Goal: Task Accomplishment & Management: Use online tool/utility

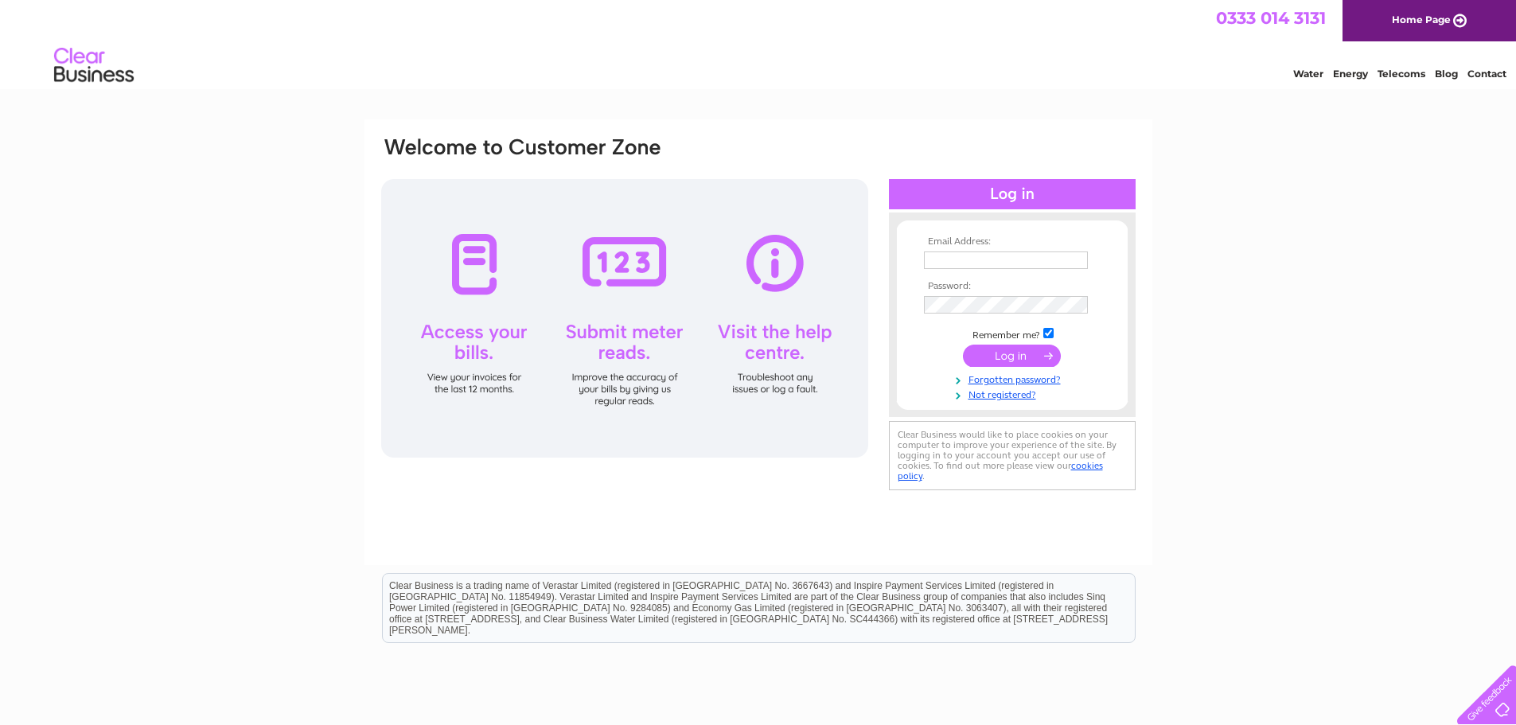
type input "derekbrown4573@btinternet.com"
click at [1019, 351] on input "submit" at bounding box center [1012, 356] width 98 height 22
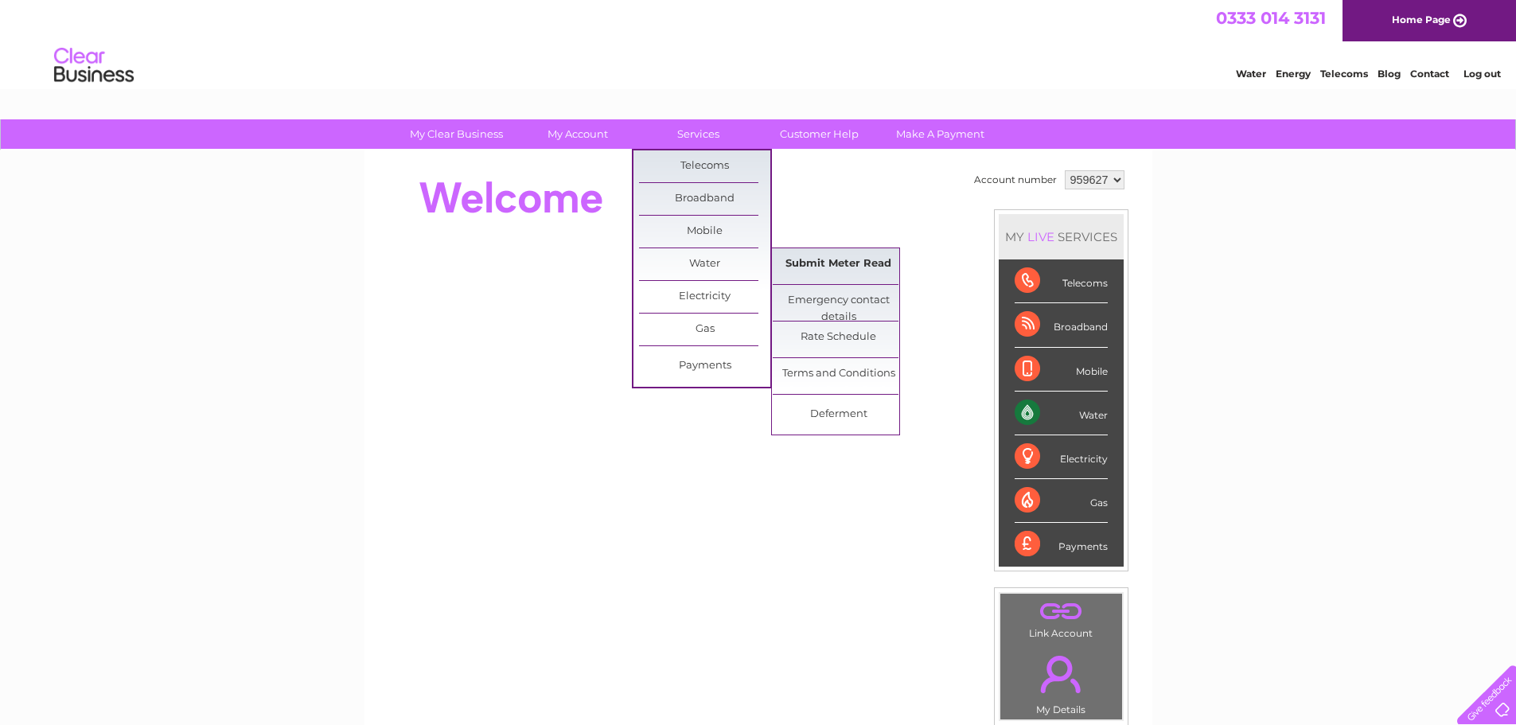
click at [809, 262] on link "Submit Meter Read" at bounding box center [838, 264] width 131 height 32
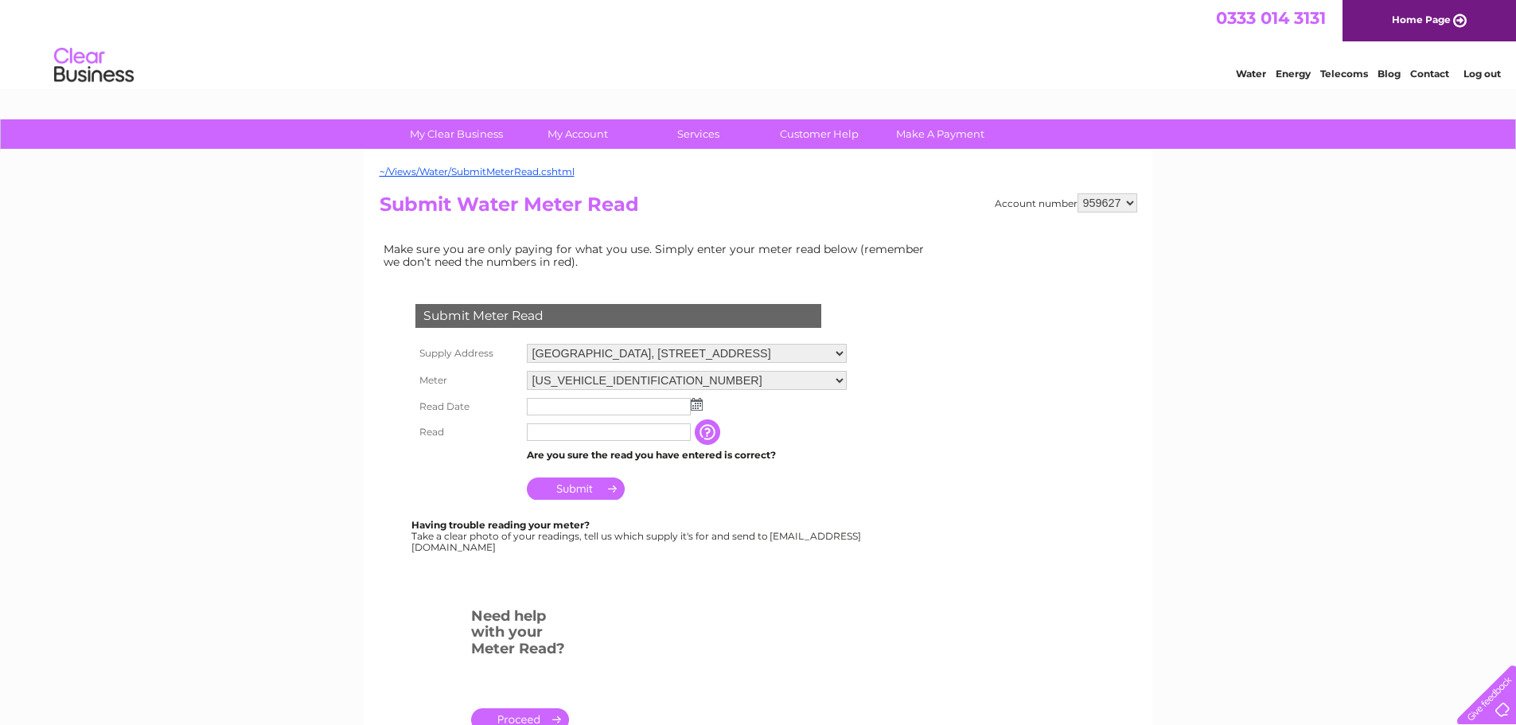
click at [695, 406] on img at bounding box center [697, 404] width 12 height 13
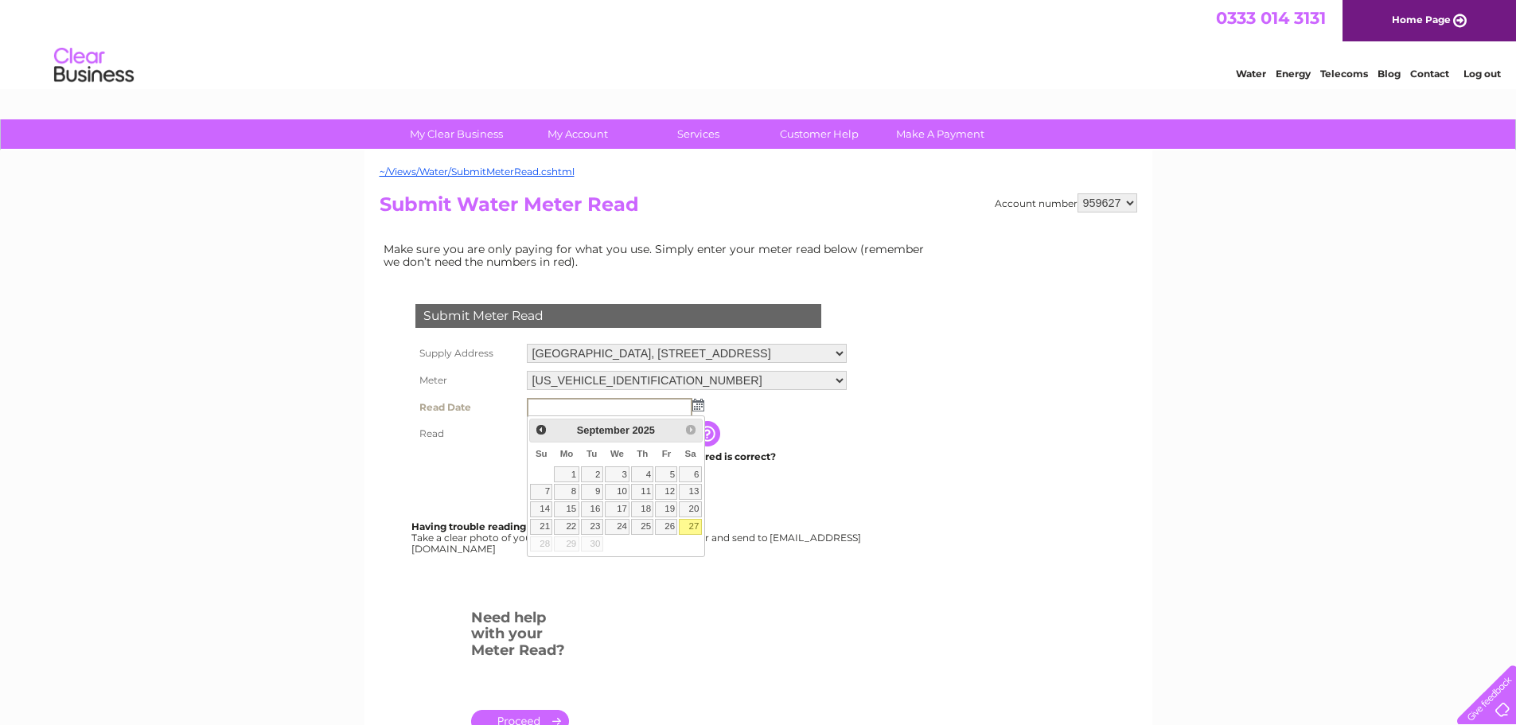
click at [690, 526] on link "27" at bounding box center [690, 527] width 22 height 16
type input "2025/09/27"
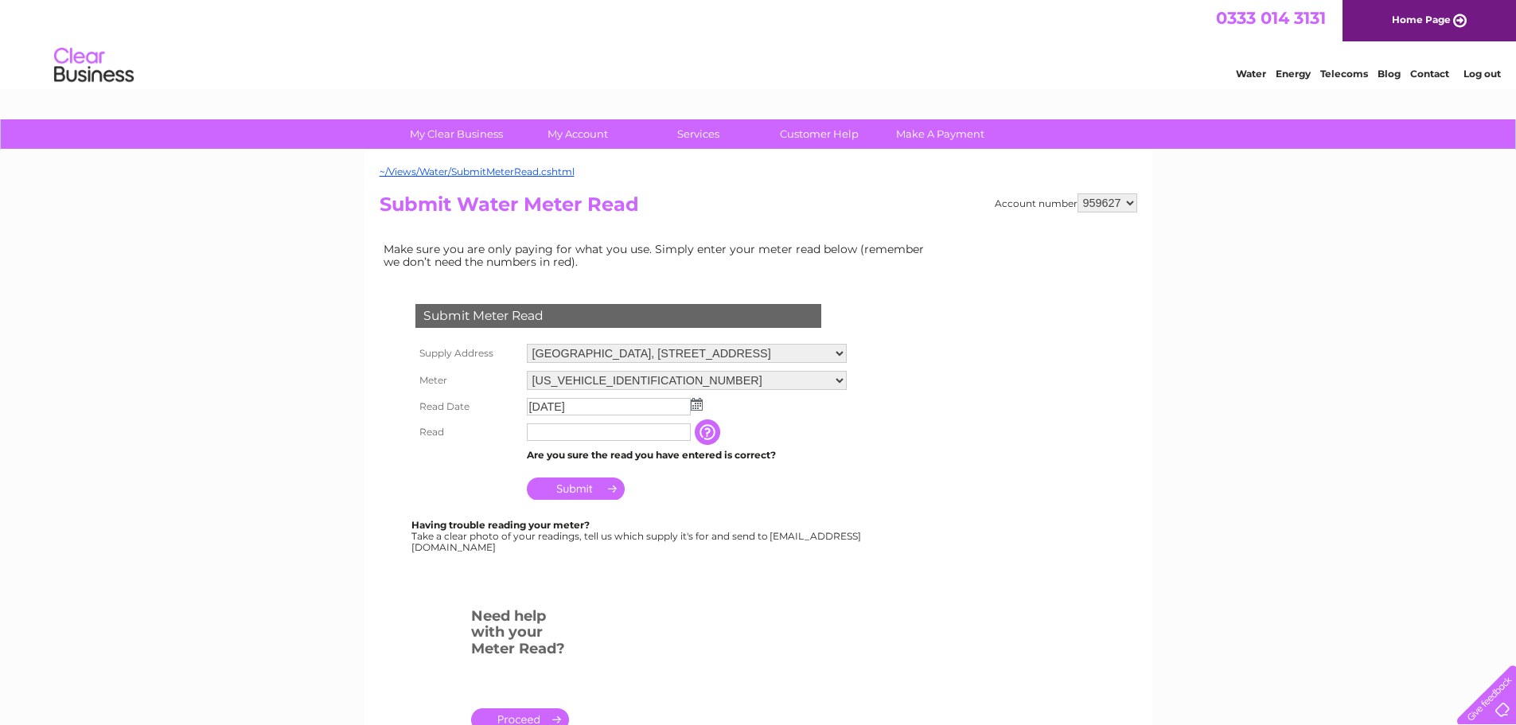
click at [561, 430] on input "text" at bounding box center [609, 432] width 164 height 18
type input "00449"
click at [579, 489] on input "Submit" at bounding box center [576, 488] width 98 height 22
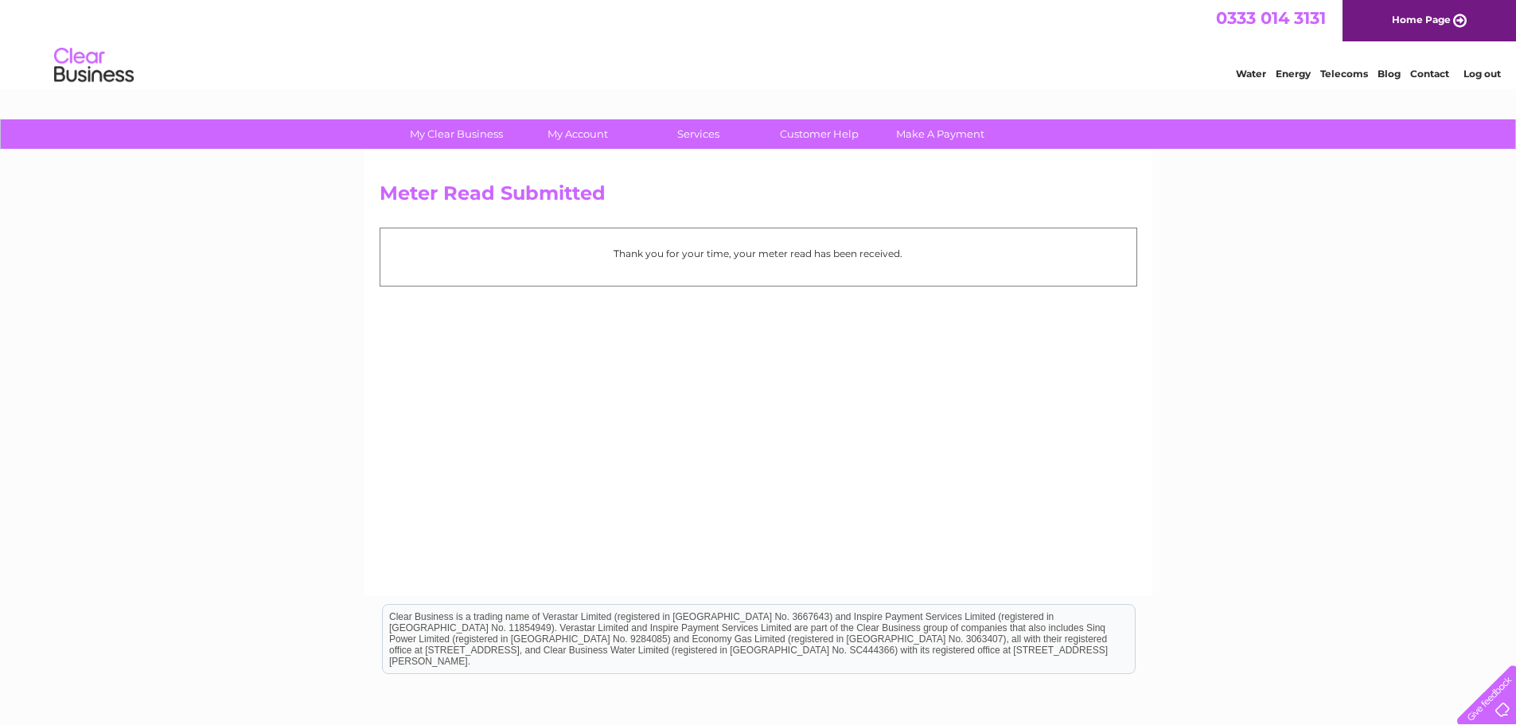
click at [1482, 74] on link "Log out" at bounding box center [1481, 74] width 37 height 12
